Goal: Communication & Community: Answer question/provide support

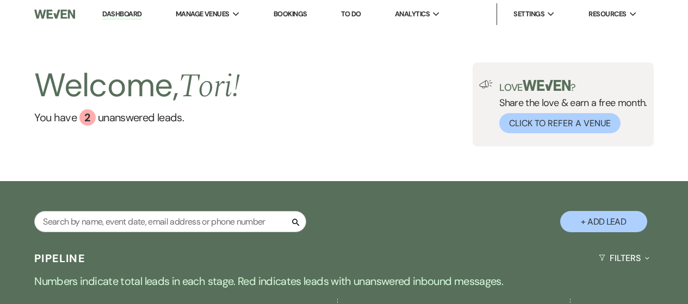
scroll to position [327, 0]
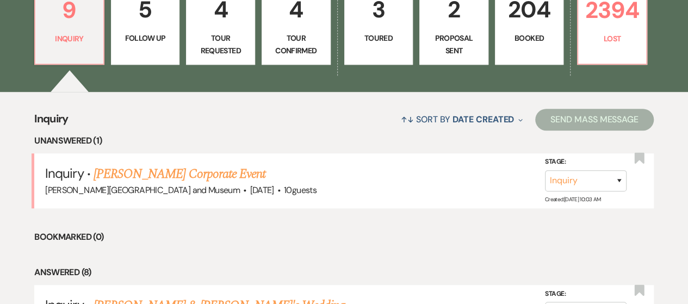
click at [619, 33] on p "Lost" at bounding box center [612, 39] width 55 height 12
select select "8"
select select "6"
select select "8"
select select "10"
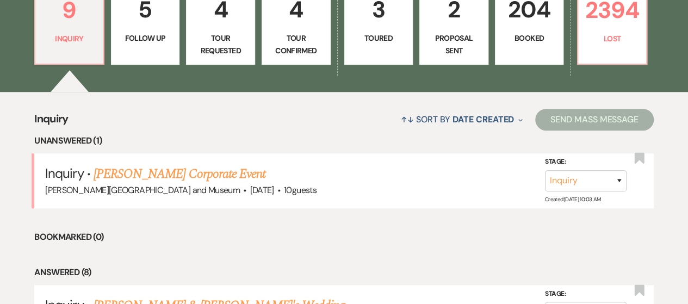
select select "8"
select select "5"
select select "8"
select select "10"
select select "8"
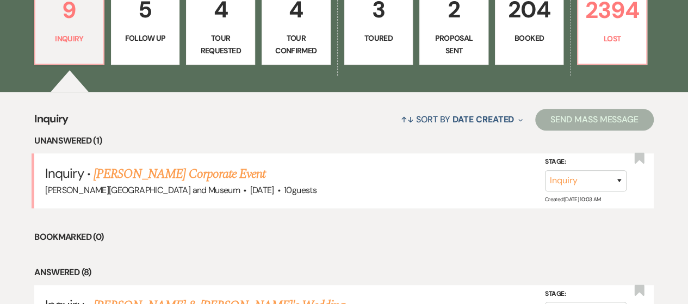
select select "5"
select select "8"
select select "5"
select select "8"
select select "10"
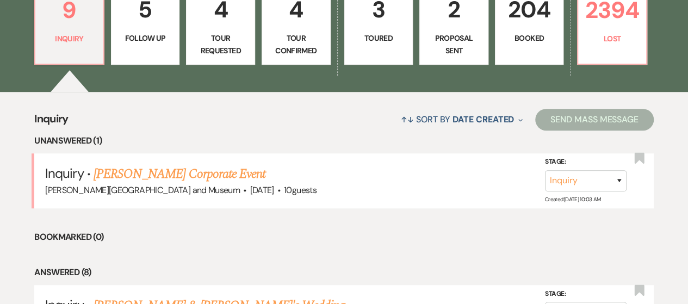
select select "8"
select select "5"
select select "8"
select select "10"
select select "8"
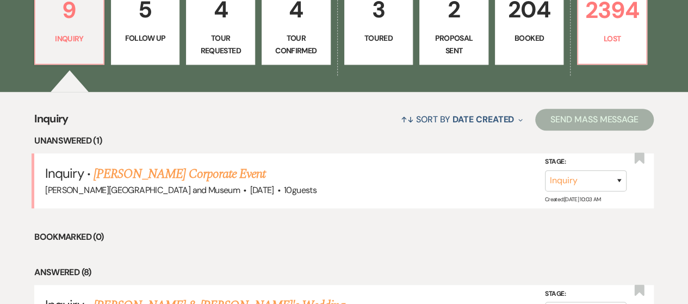
select select "5"
select select "8"
select select "10"
select select "8"
select select "5"
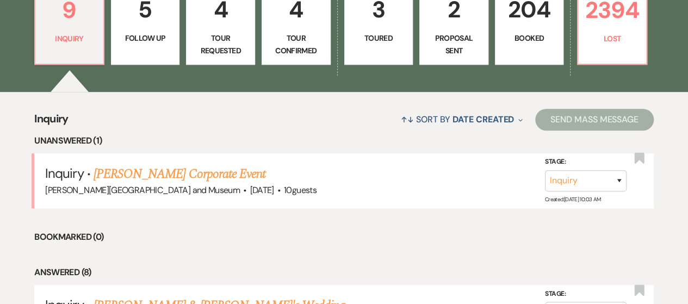
select select "8"
select select "5"
select select "8"
select select "5"
select select "8"
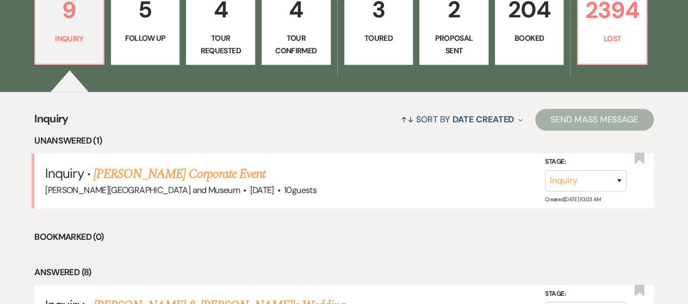
select select "5"
select select "8"
select select "5"
select select "8"
select select "10"
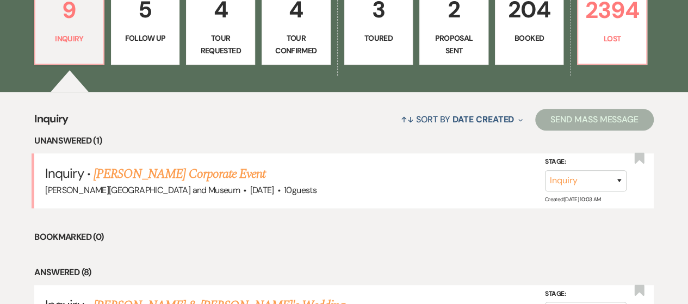
select select "8"
select select "5"
select select "8"
select select "5"
select select "8"
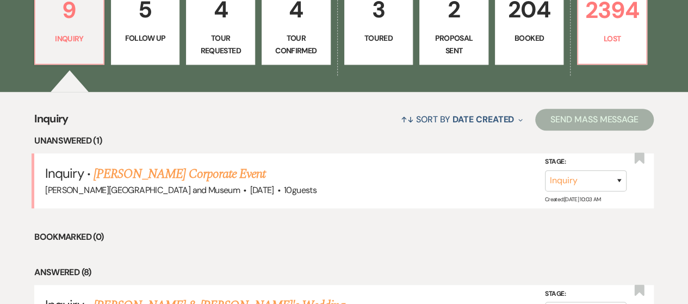
select select "5"
select select "8"
select select "10"
select select "8"
select select "5"
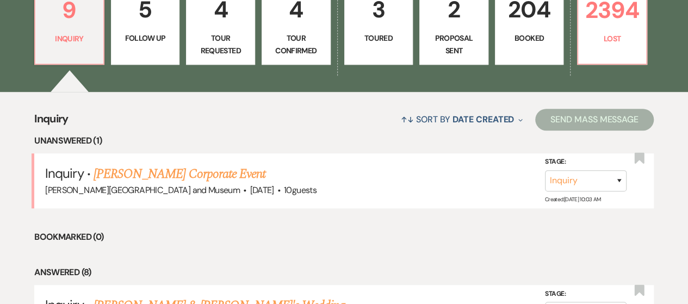
select select "8"
select select "10"
select select "8"
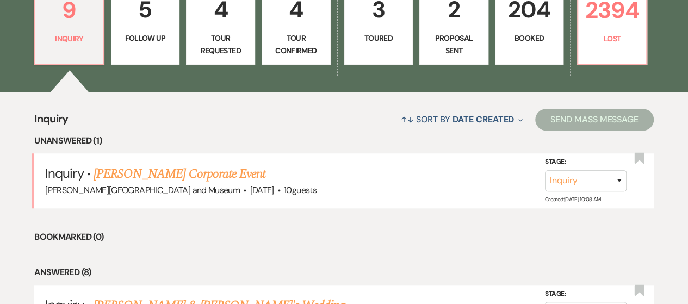
select select "5"
select select "8"
select select "5"
select select "8"
select select "7"
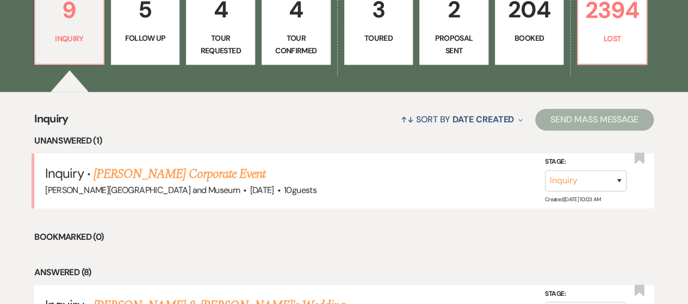
select select "8"
select select "6"
select select "8"
select select "10"
select select "8"
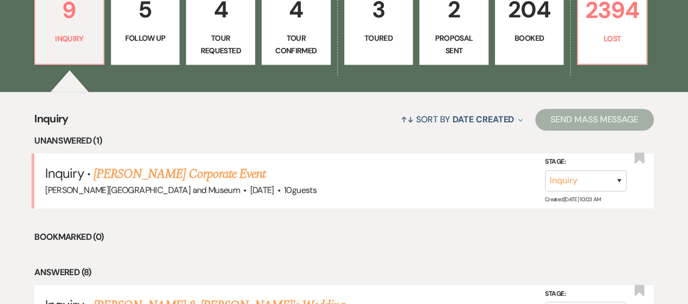
select select "8"
select select "10"
select select "8"
select select "5"
select select "8"
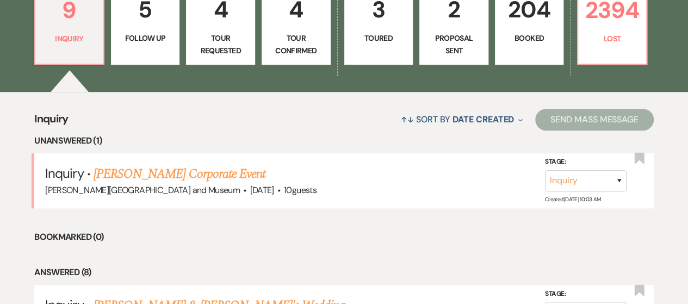
select select "5"
select select "8"
select select "10"
select select "8"
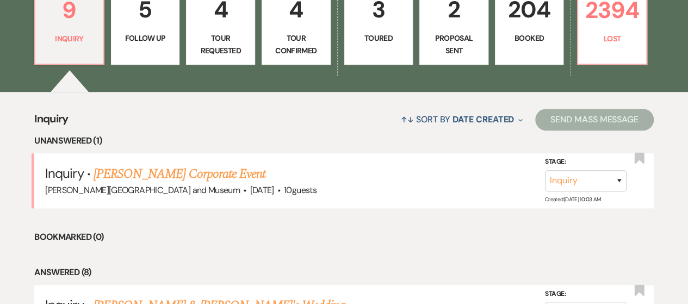
select select "5"
select select "8"
select select "5"
select select "8"
select select "5"
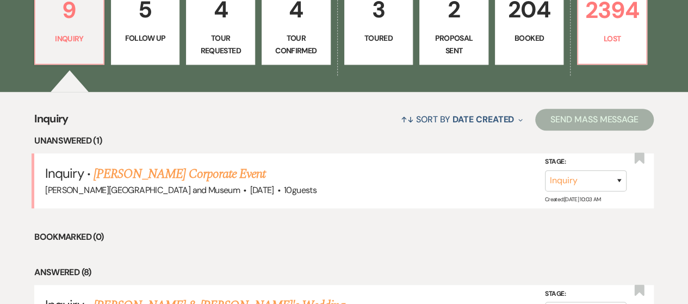
select select "8"
select select "10"
select select "8"
select select "5"
select select "8"
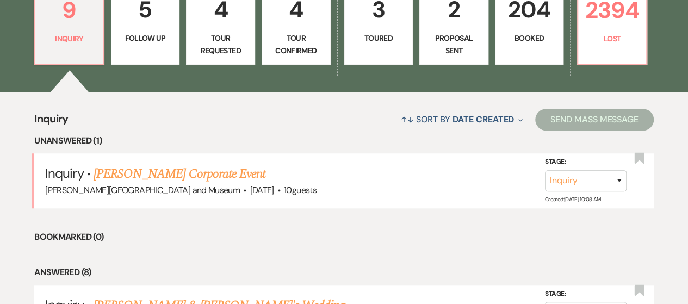
select select "8"
select select "5"
select select "8"
select select "5"
select select "8"
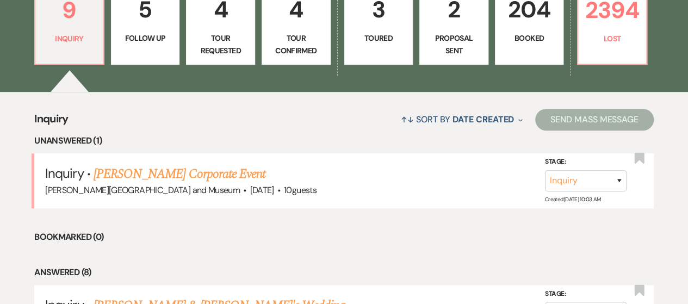
select select "7"
select select "8"
select select "5"
select select "8"
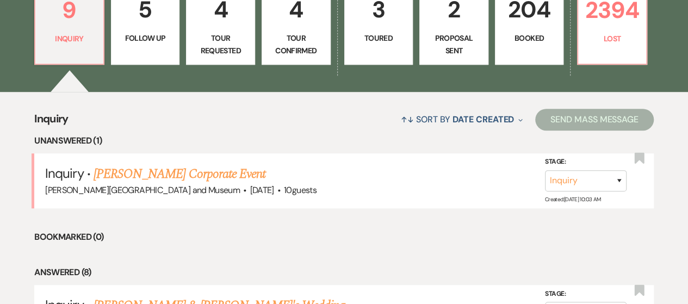
select select "5"
select select "8"
select select "6"
select select "8"
select select "5"
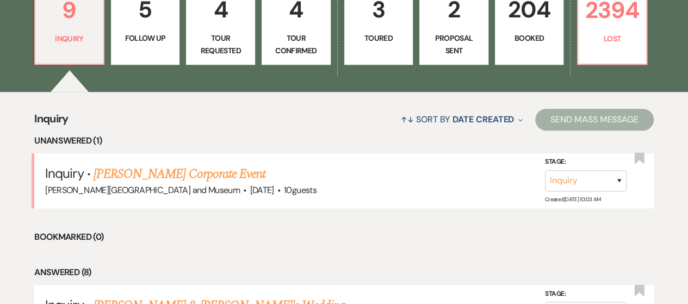
select select "8"
select select "5"
select select "8"
select select "5"
select select "8"
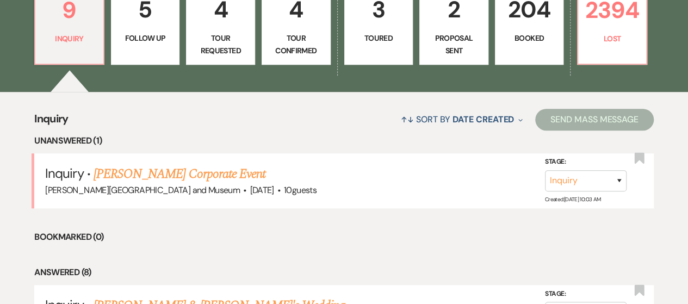
select select "8"
select select "5"
select select "8"
select select "5"
select select "8"
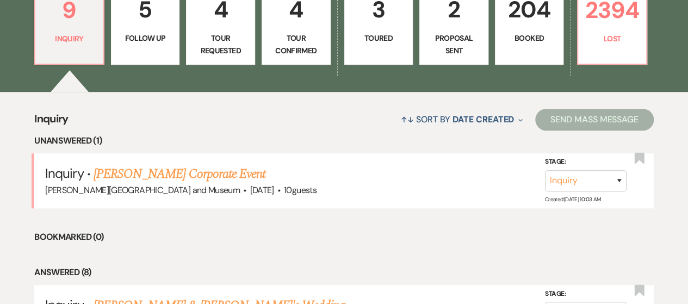
select select "7"
select select "8"
select select "5"
select select "8"
select select "6"
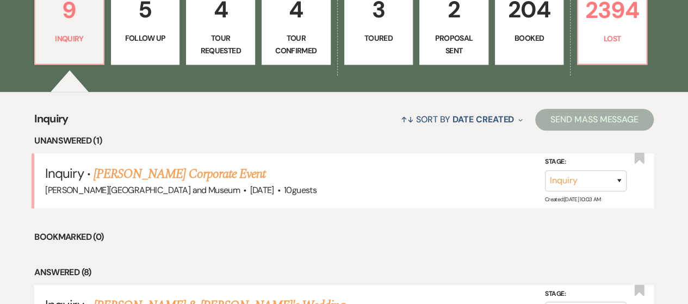
select select "8"
select select "5"
select select "8"
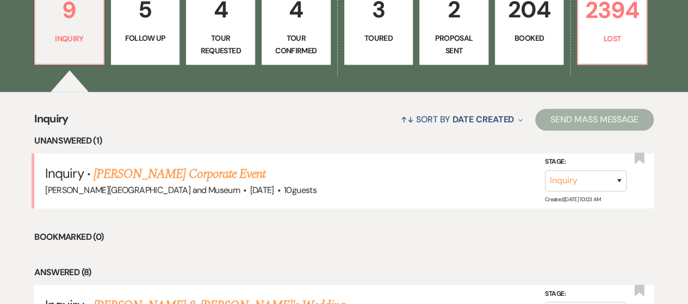
select select "10"
select select "8"
select select "10"
select select "8"
select select "5"
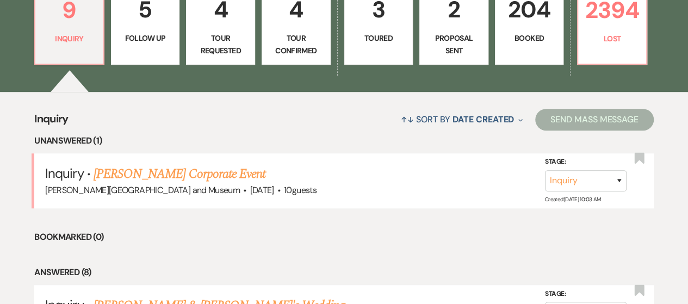
select select "8"
select select "5"
select select "8"
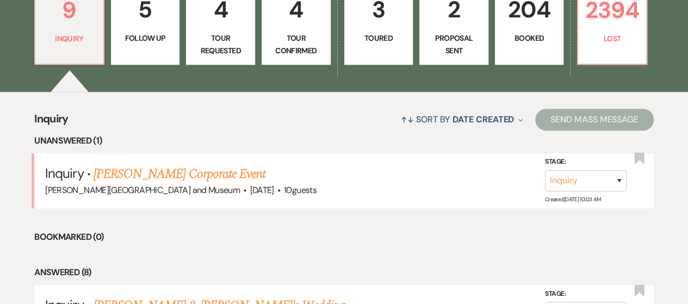
select select "8"
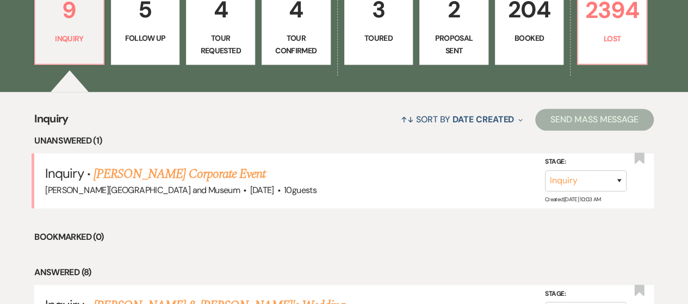
select select "8"
select select "5"
select select "8"
select select "5"
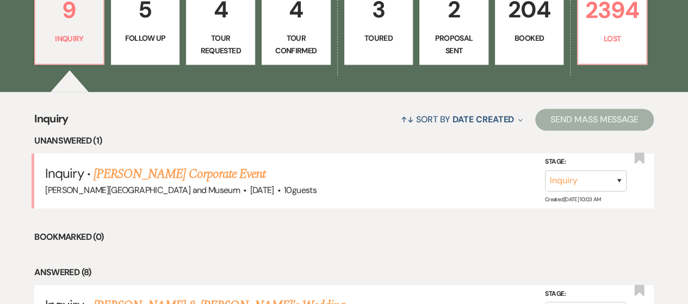
select select "8"
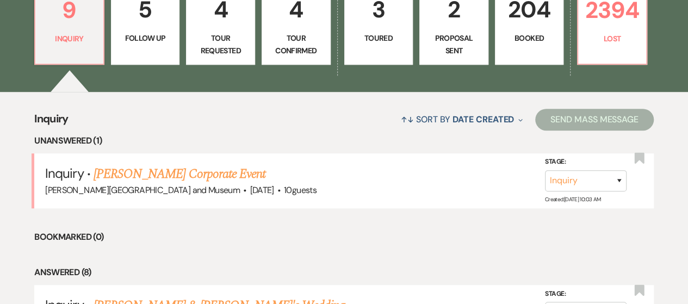
select select "8"
select select "5"
select select "8"
select select "5"
select select "8"
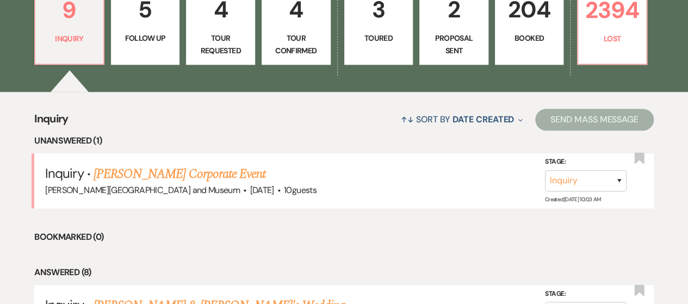
select select "8"
select select "5"
select select "8"
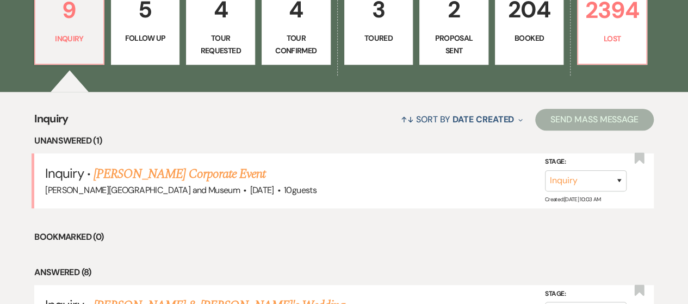
select select "5"
select select "8"
select select "5"
select select "8"
select select "5"
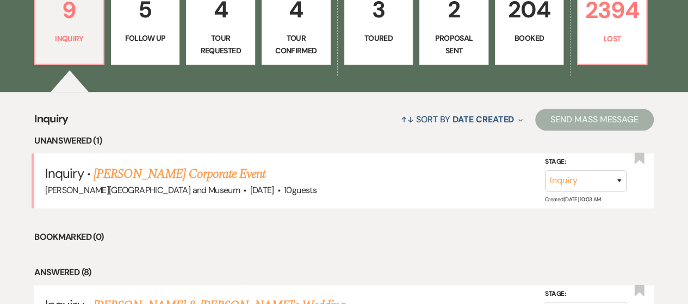
select select "8"
select select "5"
select select "8"
select select "5"
select select "8"
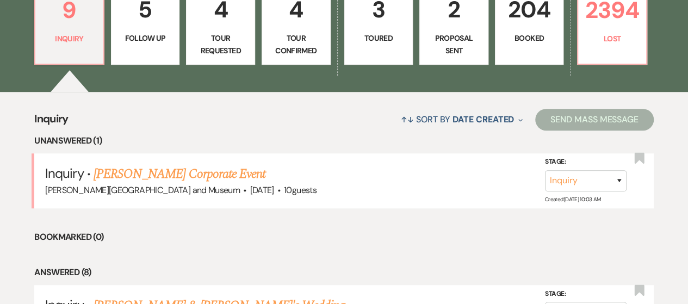
select select "5"
select select "8"
select select "7"
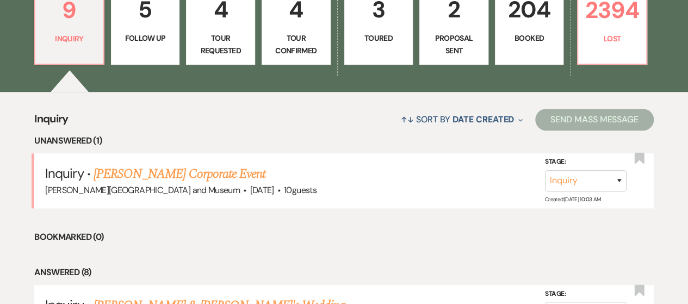
select select "8"
select select "5"
select select "8"
select select "5"
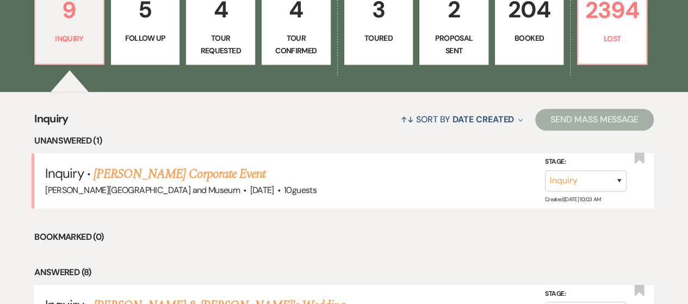
select select "8"
select select "7"
select select "8"
select select "5"
select select "8"
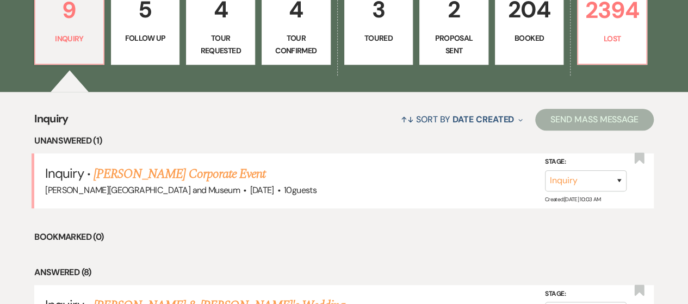
select select "5"
select select "8"
select select "10"
select select "8"
select select "5"
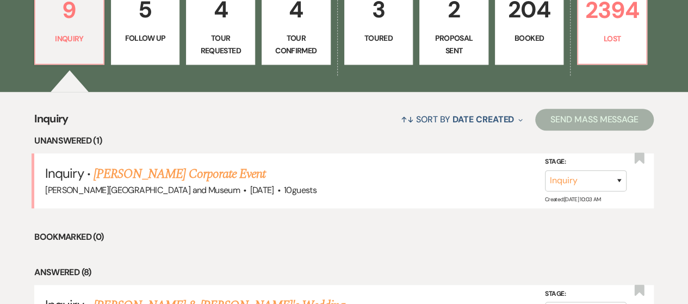
select select "8"
select select "5"
select select "8"
select select "7"
select select "8"
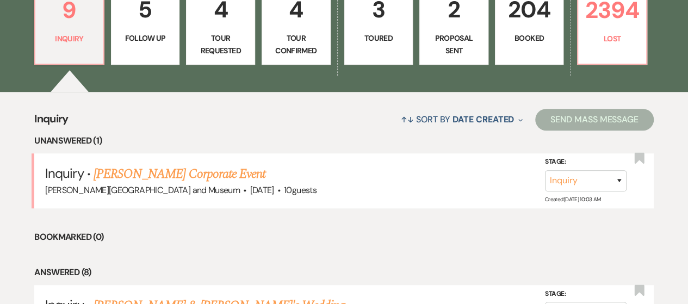
select select "5"
select select "8"
select select "5"
select select "8"
select select "5"
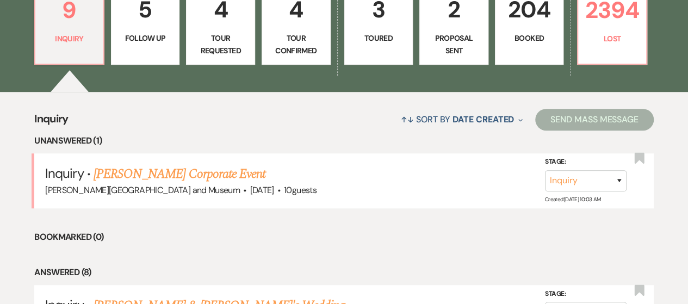
select select "8"
select select "5"
select select "8"
select select "5"
select select "8"
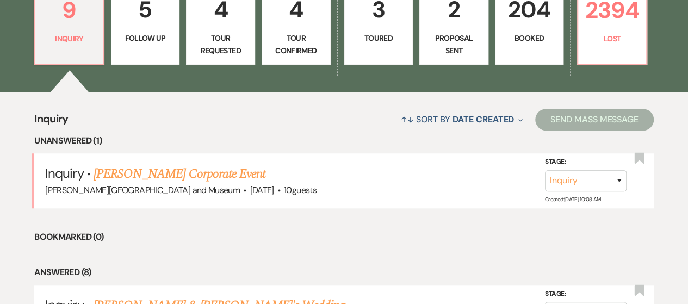
select select "10"
select select "8"
select select "5"
select select "8"
select select "5"
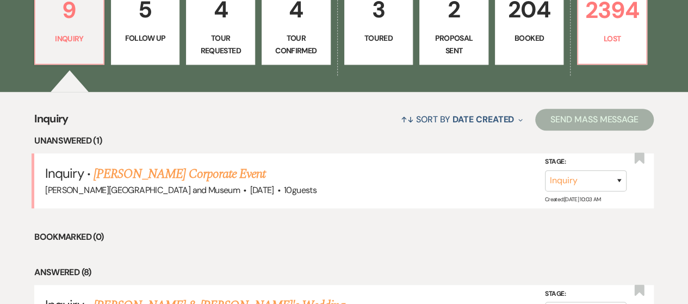
select select "8"
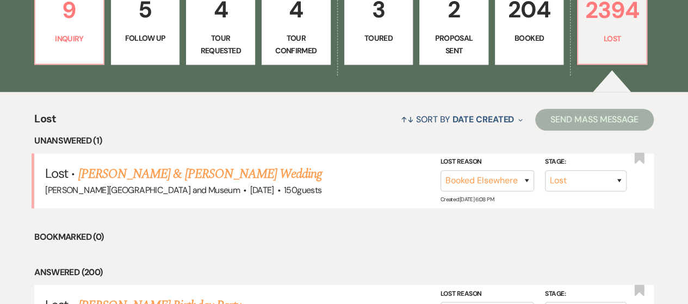
scroll to position [327, 0]
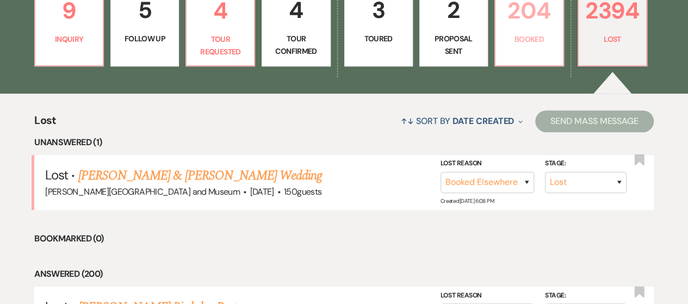
click at [501, 43] on link "204 Booked" at bounding box center [530, 25] width 70 height 83
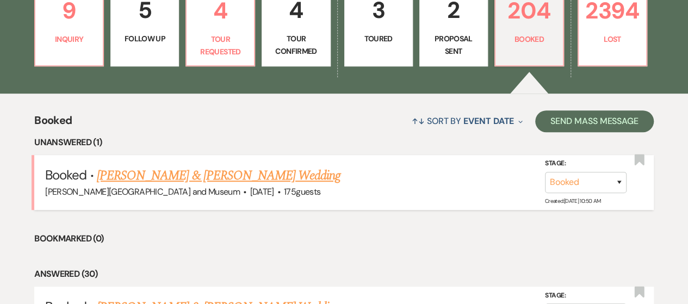
click at [139, 180] on link "[PERSON_NAME] & [PERSON_NAME] Wedding" at bounding box center [219, 176] width 244 height 20
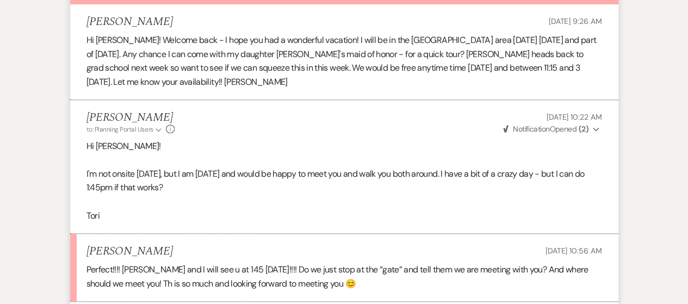
scroll to position [435, 0]
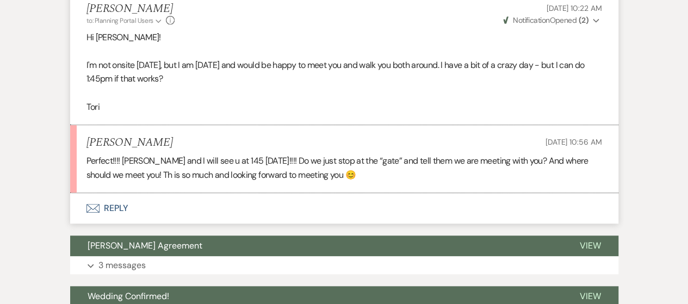
click at [118, 208] on button "Envelope Reply" at bounding box center [344, 208] width 549 height 30
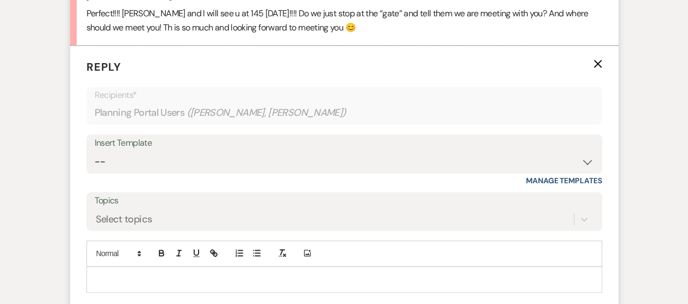
scroll to position [588, 0]
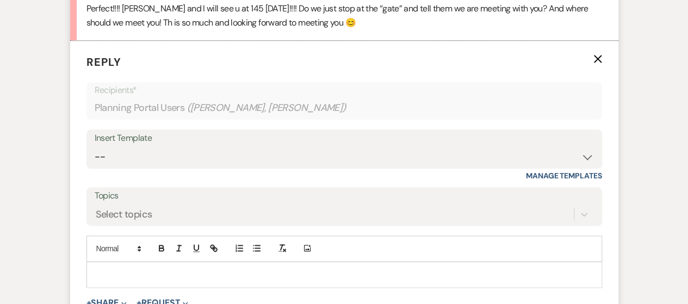
click at [145, 277] on p at bounding box center [344, 275] width 499 height 12
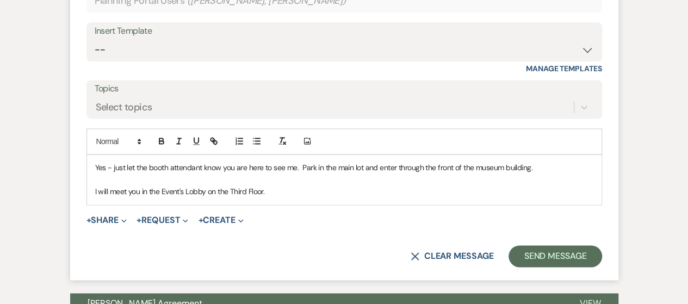
scroll to position [697, 0]
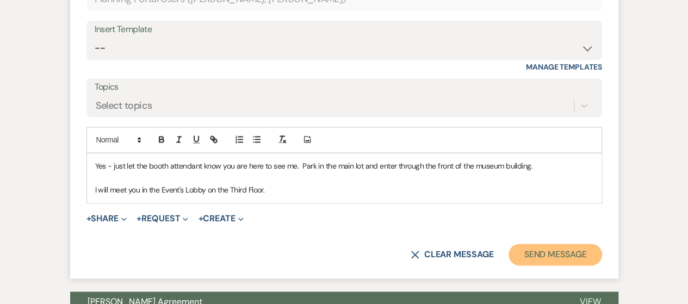
click at [547, 257] on button "Send Message" at bounding box center [555, 255] width 93 height 22
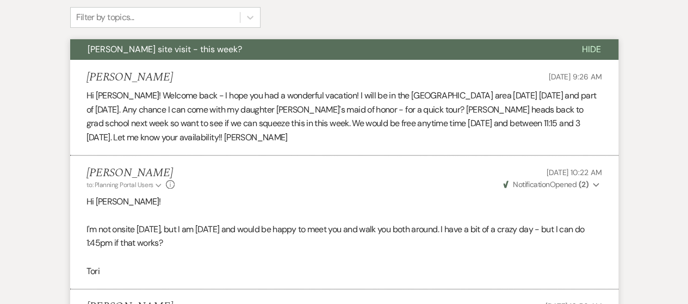
scroll to position [0, 0]
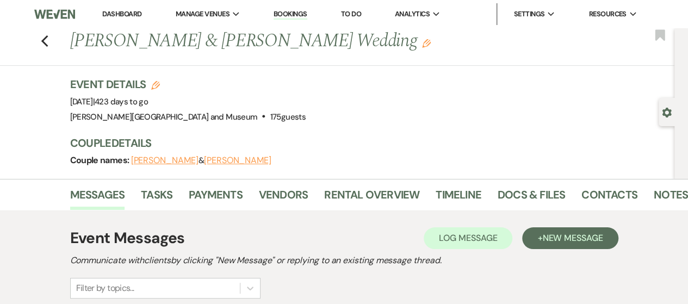
click at [126, 12] on link "Dashboard" at bounding box center [121, 13] width 39 height 9
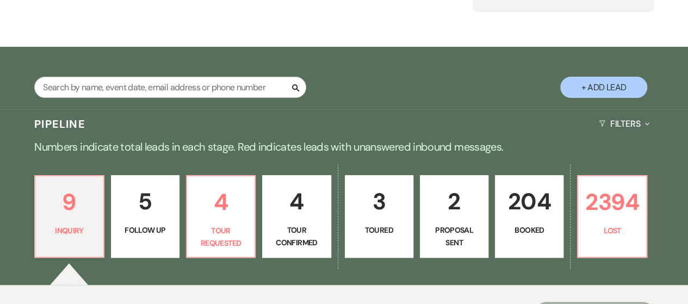
scroll to position [163, 0]
